Goal: Task Accomplishment & Management: Use online tool/utility

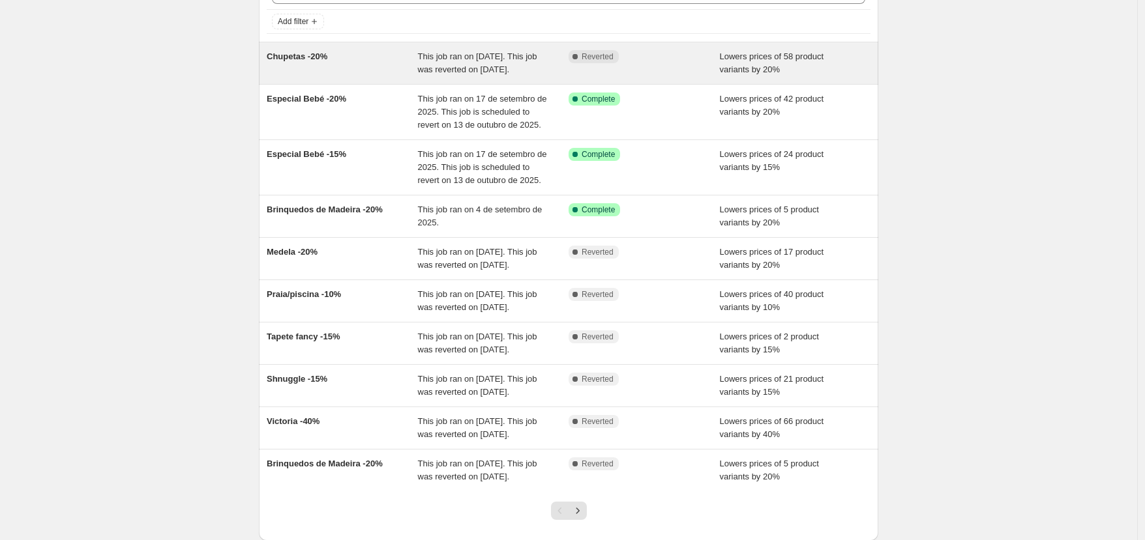
scroll to position [78, 0]
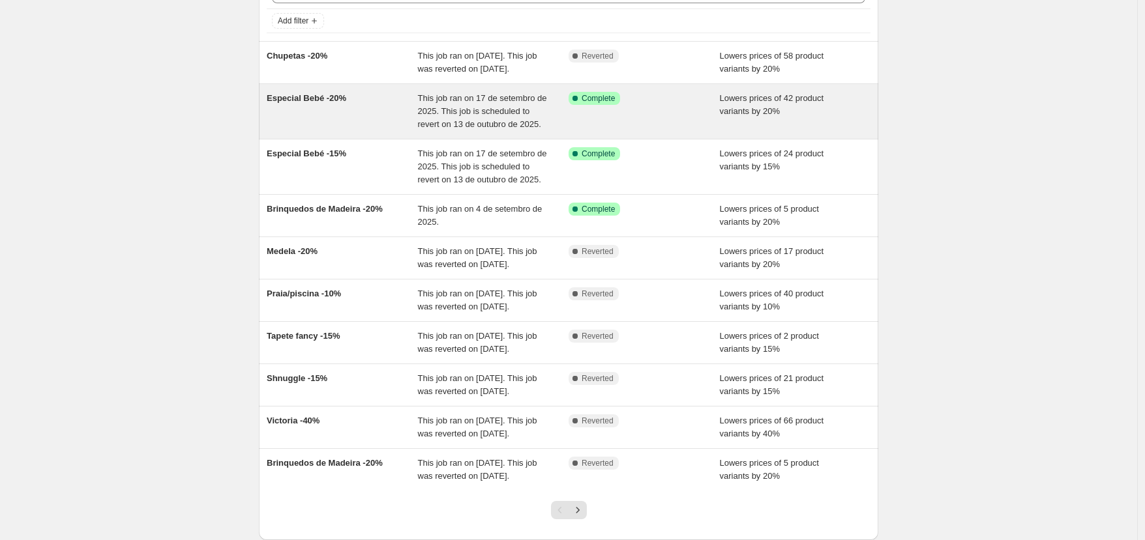
click at [602, 131] on div "Success Complete Complete" at bounding box center [644, 111] width 151 height 39
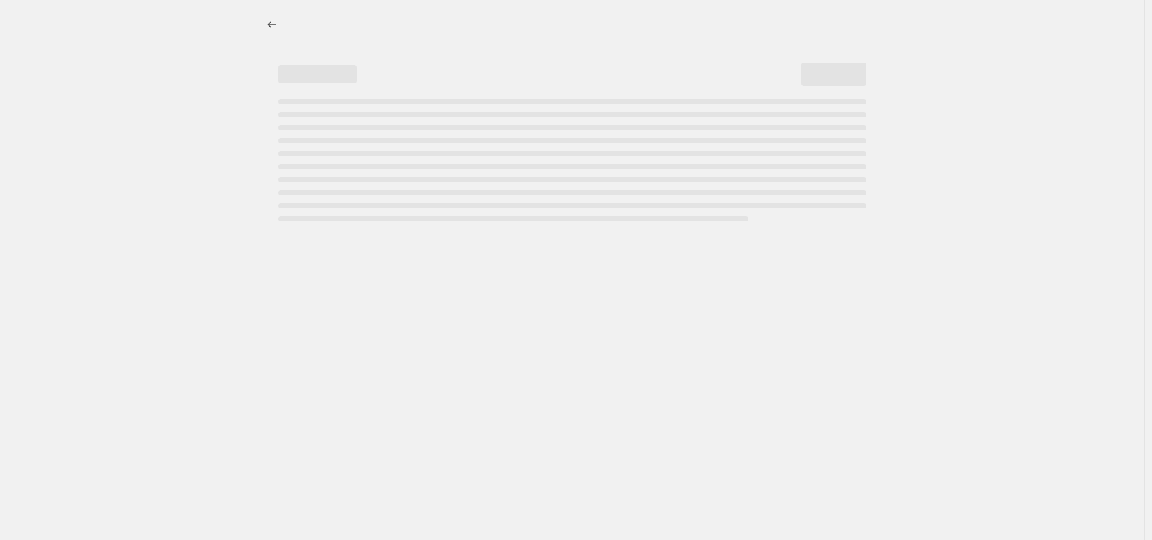
select select "percentage"
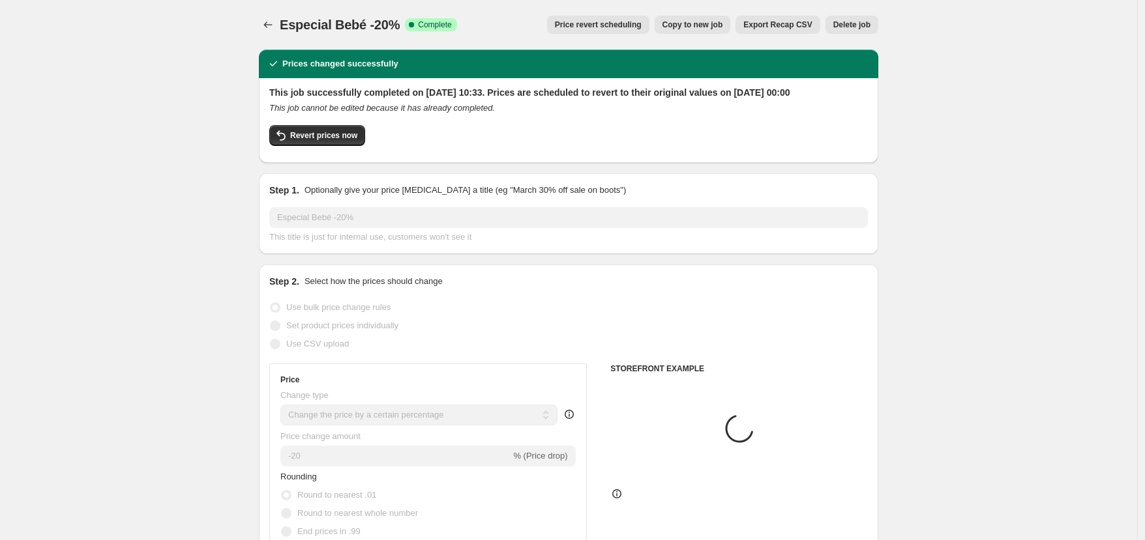
select select "vendor"
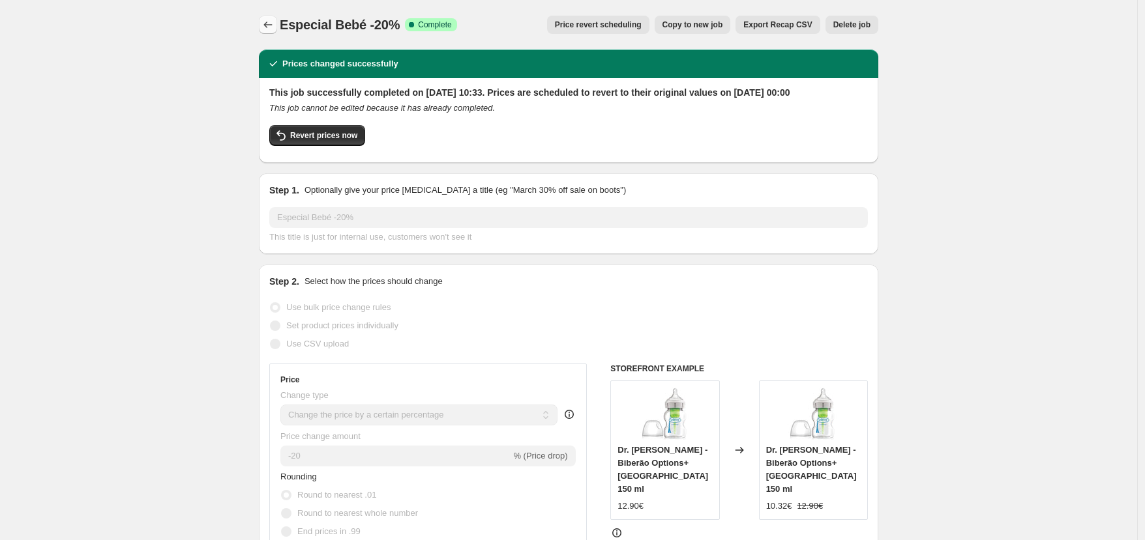
click at [274, 23] on icon "Price change jobs" at bounding box center [267, 24] width 13 height 13
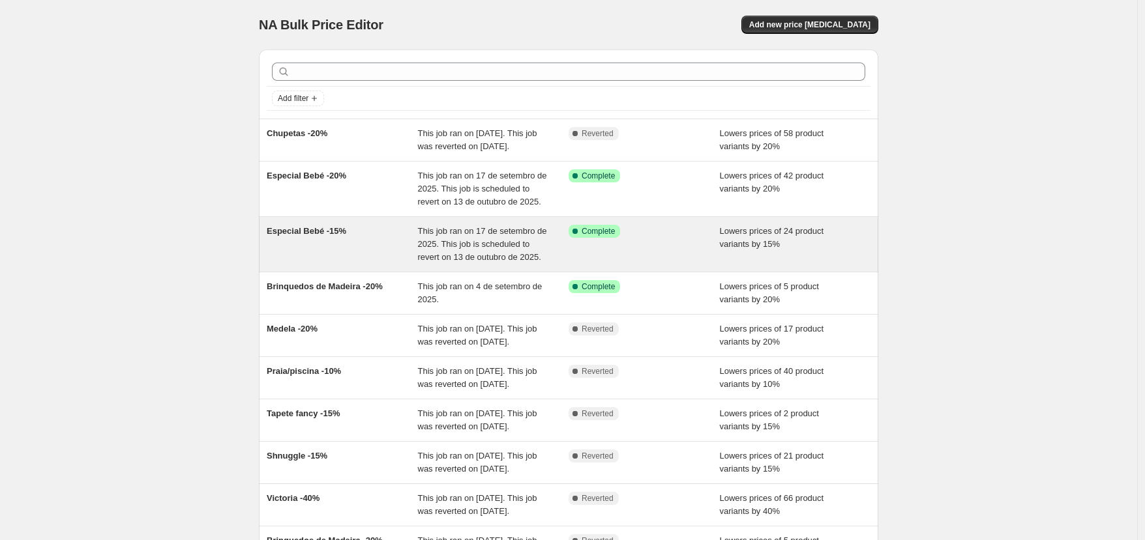
click at [422, 262] on span "This job ran on 17 de setembro de 2025. This job is scheduled to revert on 13 d…" at bounding box center [482, 244] width 129 height 36
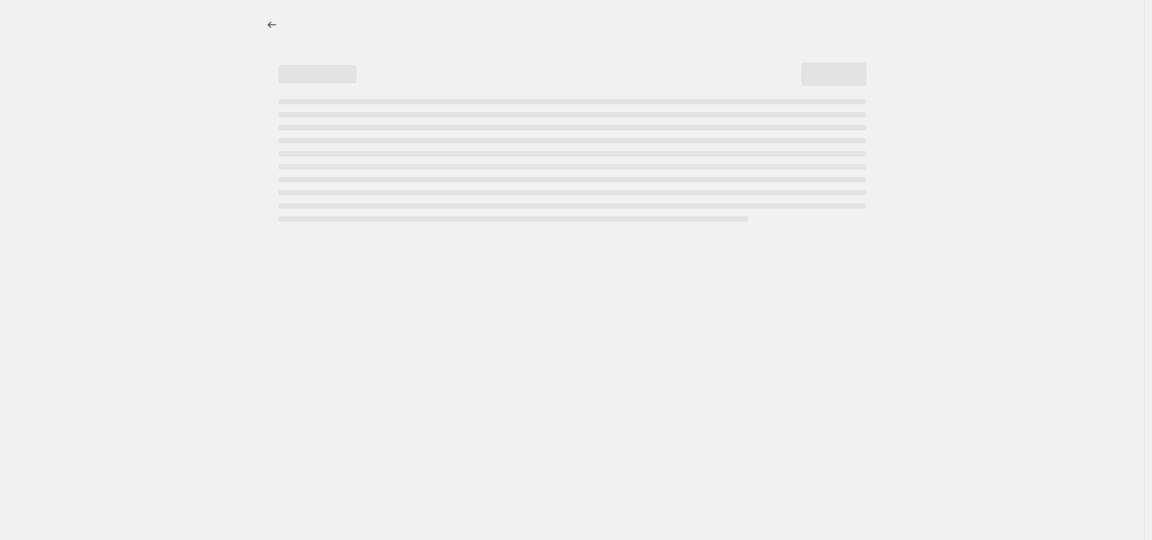
select select "percentage"
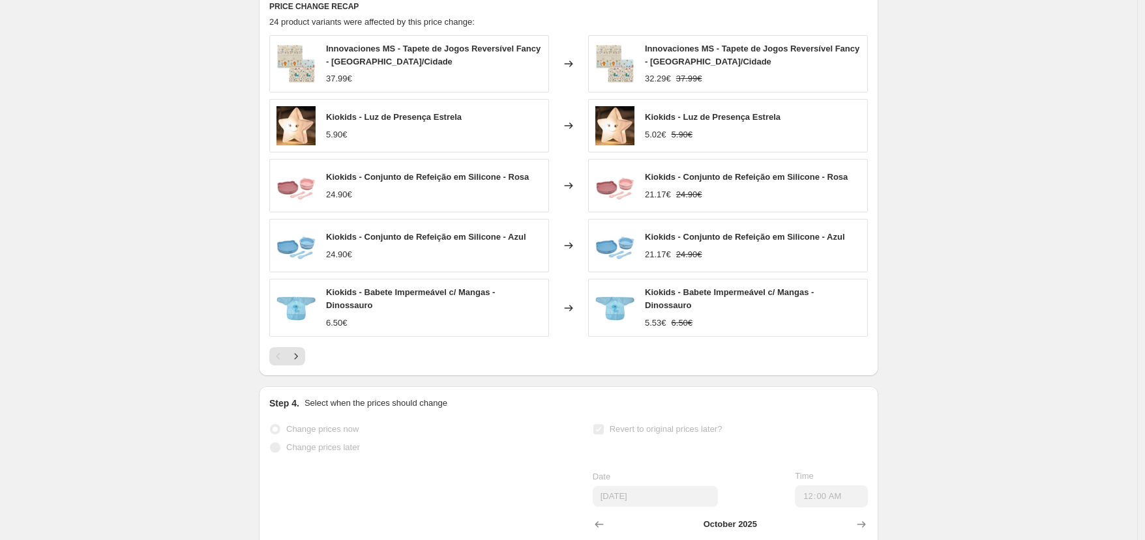
scroll to position [893, 0]
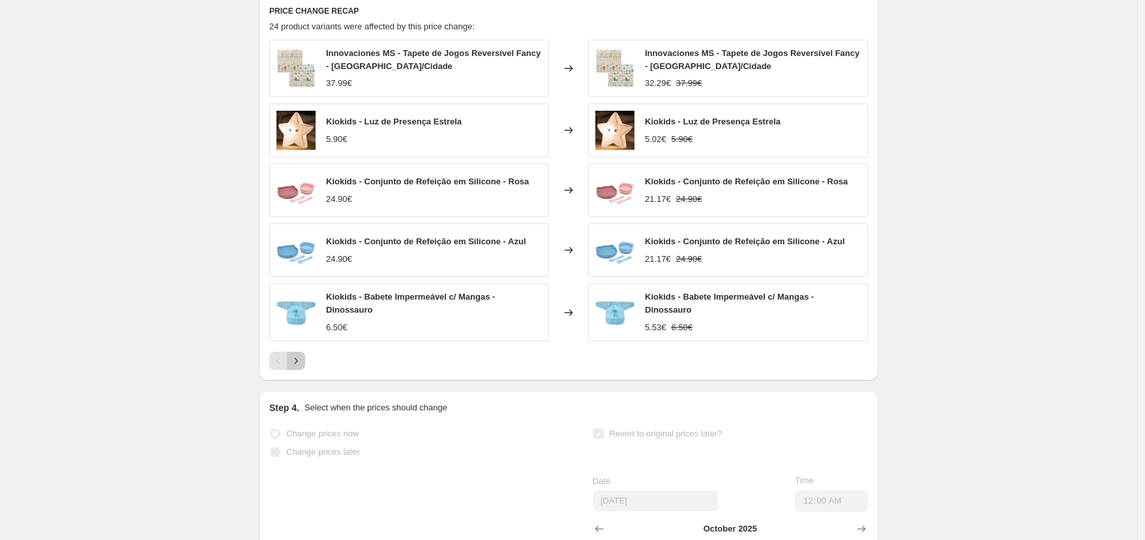
click at [297, 368] on icon "Next" at bounding box center [295, 361] width 13 height 13
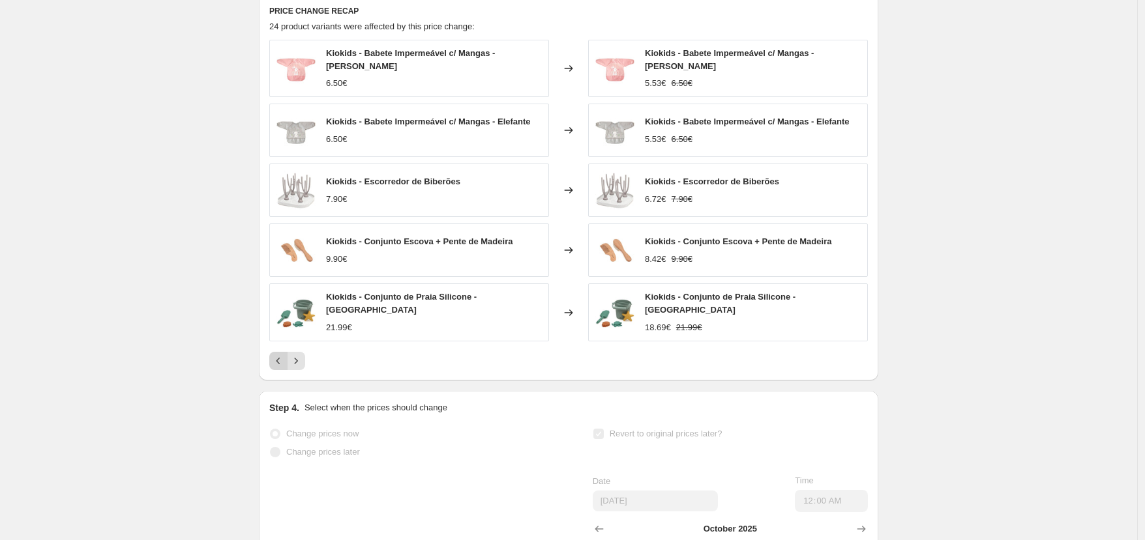
click at [278, 368] on icon "Previous" at bounding box center [278, 361] width 13 height 13
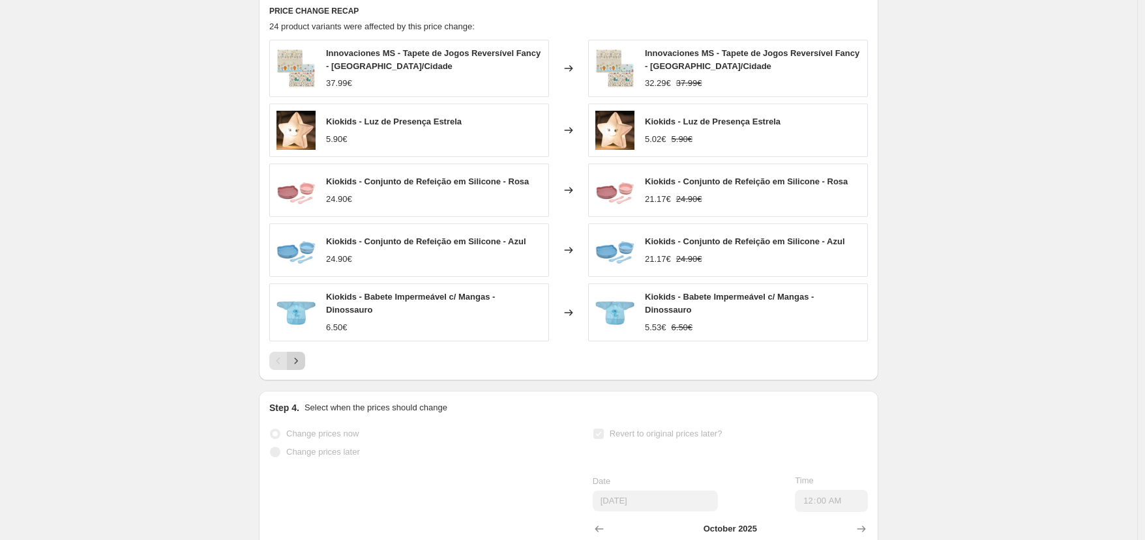
click at [302, 368] on icon "Next" at bounding box center [295, 361] width 13 height 13
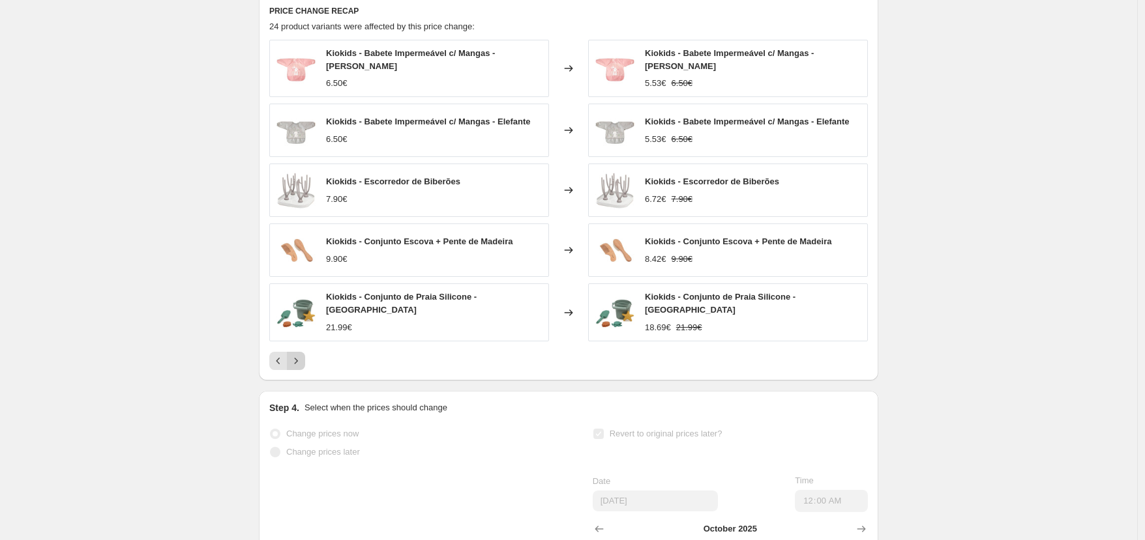
click at [302, 368] on icon "Next" at bounding box center [295, 361] width 13 height 13
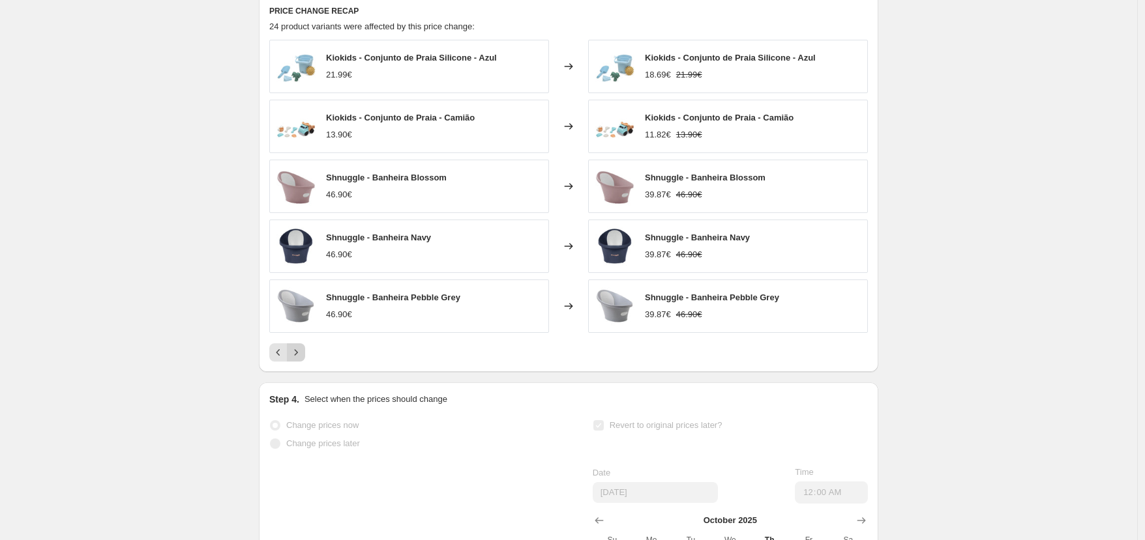
click at [302, 362] on button "Next" at bounding box center [296, 353] width 18 height 18
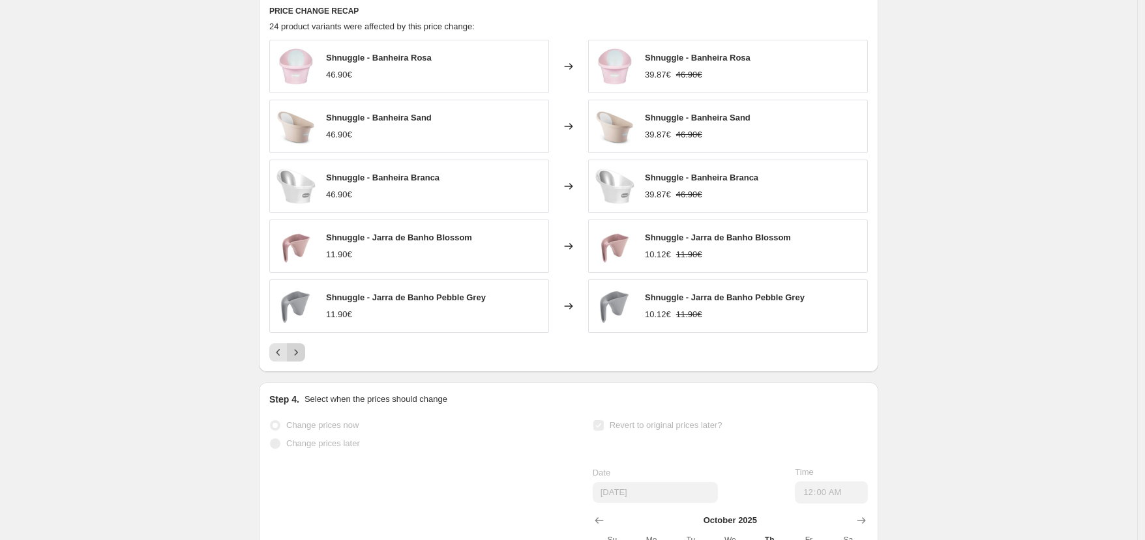
click at [302, 362] on button "Next" at bounding box center [296, 353] width 18 height 18
